Goal: Task Accomplishment & Management: Manage account settings

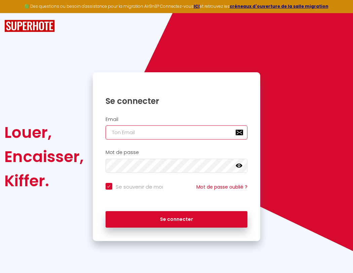
type input "s"
checkbox input "true"
type input "su"
checkbox input "true"
type input "sup"
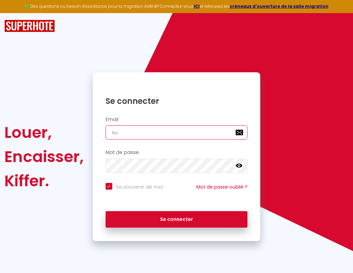
checkbox input "true"
type input "supe"
checkbox input "true"
type input "super"
checkbox input "true"
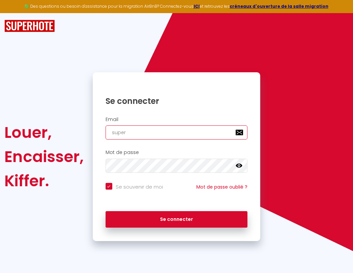
type input "superb"
checkbox input "true"
type input "superbo"
checkbox input "true"
type input "s"
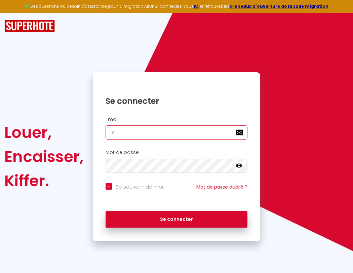
checkbox input "true"
type input "su"
checkbox input "true"
type input "sup"
checkbox input "true"
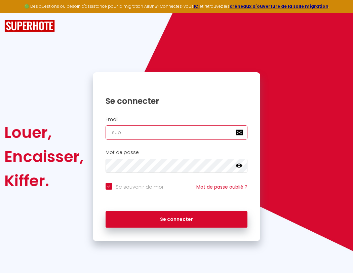
type input "supe"
checkbox input "true"
type input "super"
checkbox input "true"
type input "superb"
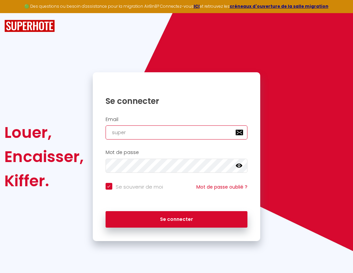
checkbox input "true"
type input "superbo"
checkbox input "true"
type input "s"
checkbox input "true"
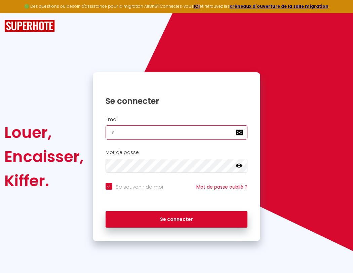
type input "superbor"
checkbox input "true"
type input "su"
checkbox input "true"
type input "superbord"
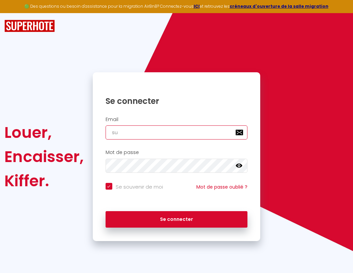
checkbox input "true"
type input "sup"
checkbox input "true"
type input "superborde"
checkbox input "true"
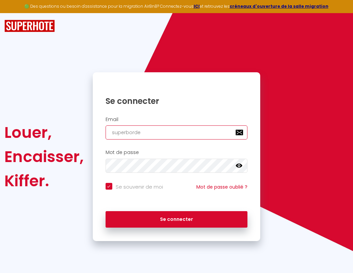
type input "supe"
checkbox input "true"
type input "superbordea"
checkbox input "true"
type input "super"
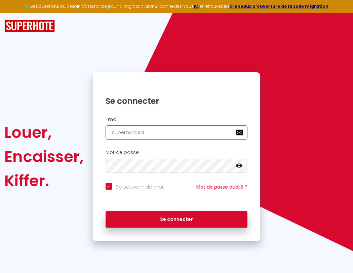
checkbox input "true"
type input "superbordeau"
checkbox input "true"
type input "superb"
checkbox input "true"
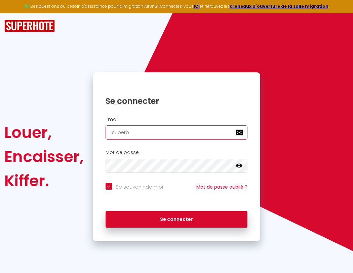
type input "superbordeaux"
checkbox input "true"
